Goal: Task Accomplishment & Management: Manage account settings

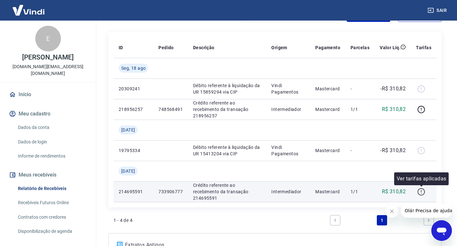
scroll to position [102, 0]
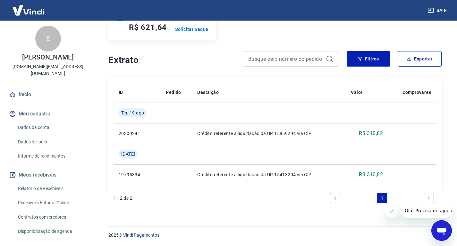
scroll to position [98, 0]
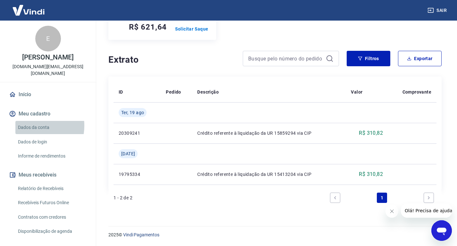
click at [30, 121] on link "Dados da conta" at bounding box center [51, 127] width 73 height 13
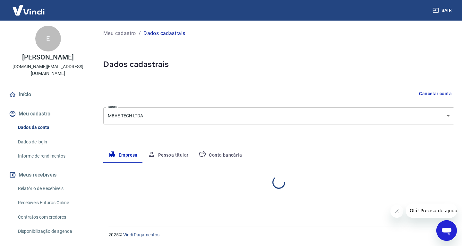
select select "SP"
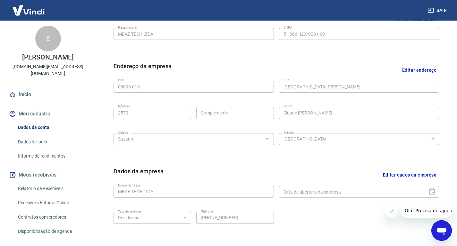
scroll to position [153, 0]
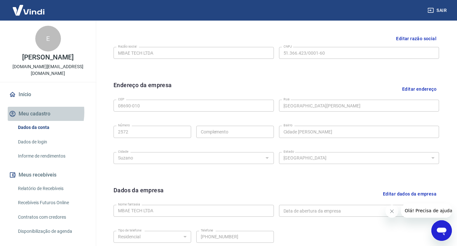
click at [25, 107] on button "Meu cadastro" at bounding box center [48, 114] width 81 height 14
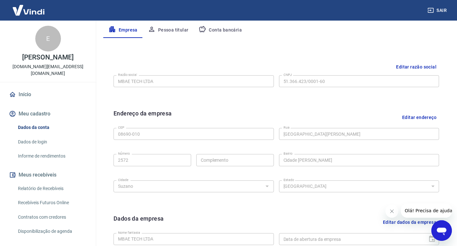
scroll to position [121, 0]
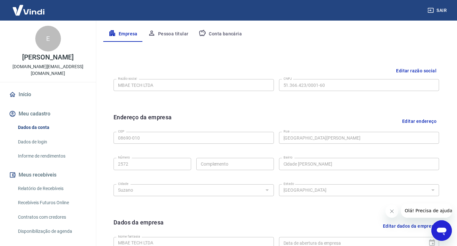
click at [217, 33] on button "Conta bancária" at bounding box center [221, 33] width 54 height 15
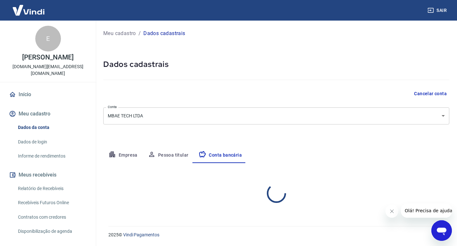
scroll to position [0, 0]
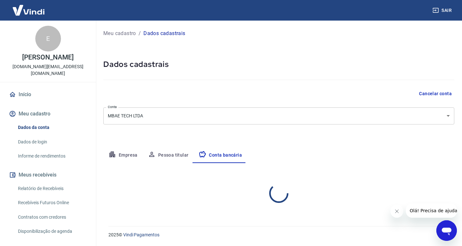
select select "1"
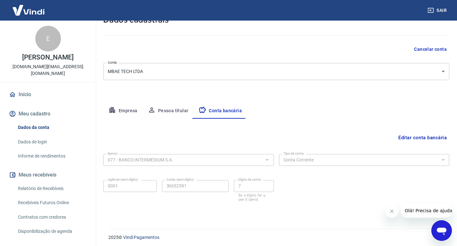
scroll to position [47, 0]
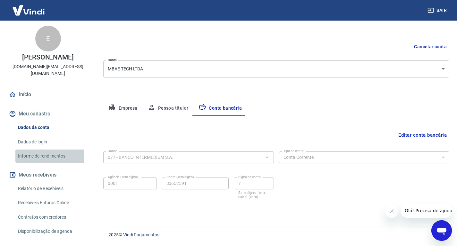
click at [28, 149] on link "Informe de rendimentos" at bounding box center [51, 155] width 73 height 13
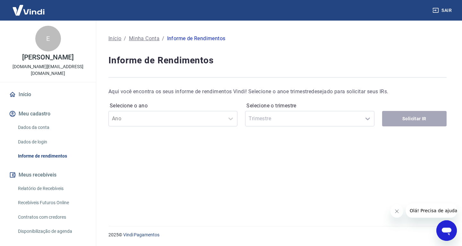
click at [22, 88] on link "Início" at bounding box center [48, 94] width 81 height 14
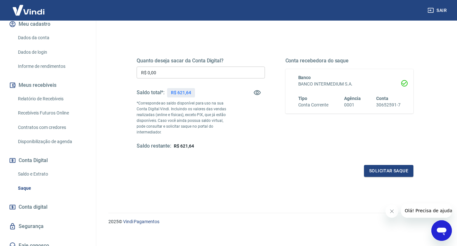
scroll to position [72, 0]
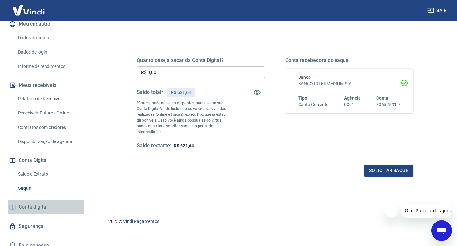
click at [29, 202] on span "Conta digital" at bounding box center [33, 206] width 29 height 9
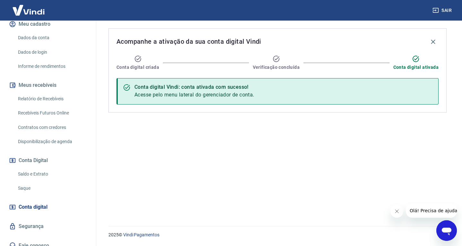
click at [33, 167] on link "Saldo e Extrato" at bounding box center [51, 173] width 73 height 13
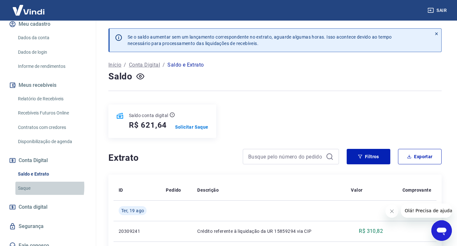
click at [24, 181] on link "Saque" at bounding box center [51, 187] width 73 height 13
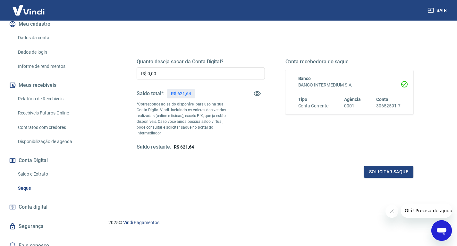
scroll to position [72, 0]
